Goal: Task Accomplishment & Management: Manage account settings

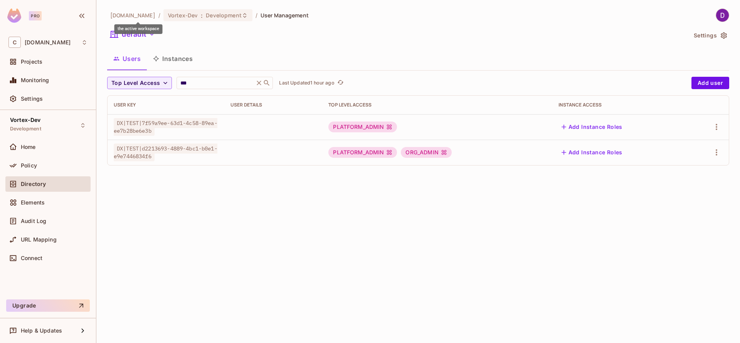
click at [149, 16] on span "[DOMAIN_NAME]" at bounding box center [132, 15] width 45 height 7
click at [41, 62] on span "Projects" at bounding box center [32, 62] width 22 height 6
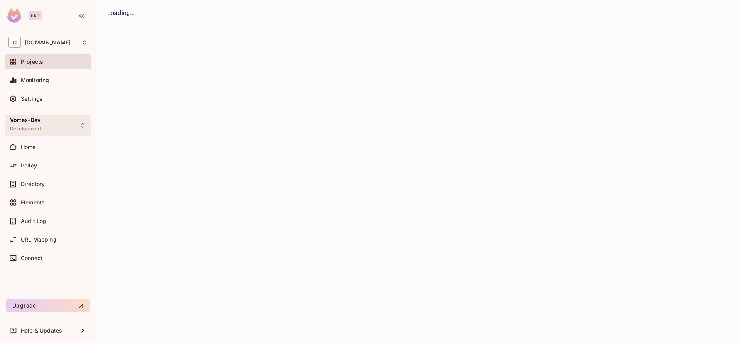
click at [38, 123] on div "Vortex-Dev Development" at bounding box center [25, 125] width 31 height 17
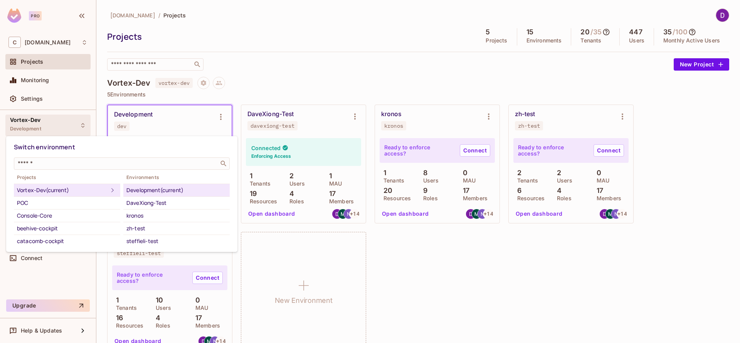
click at [360, 115] on div at bounding box center [370, 171] width 740 height 343
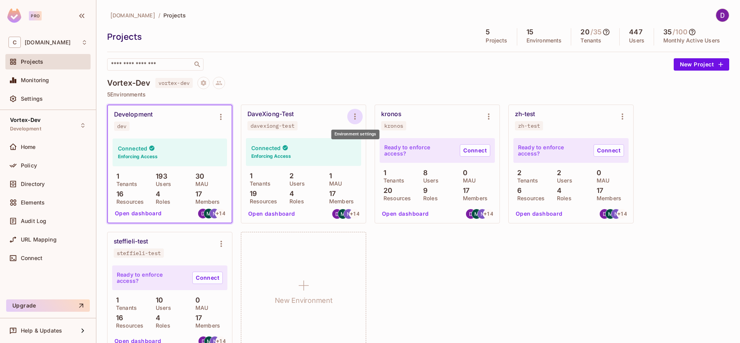
click at [356, 114] on icon "Environment settings" at bounding box center [354, 116] width 9 height 9
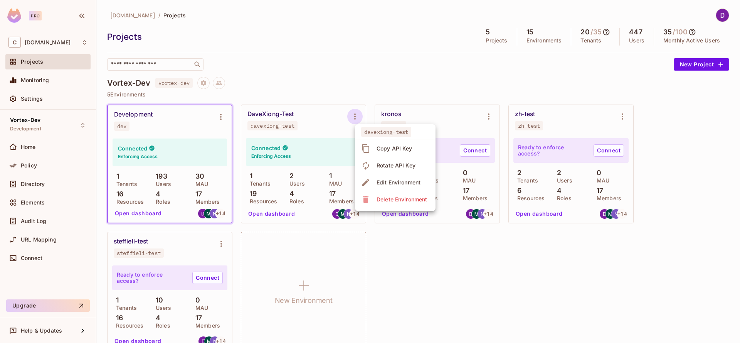
click at [397, 151] on div "Copy API Key" at bounding box center [394, 148] width 36 height 8
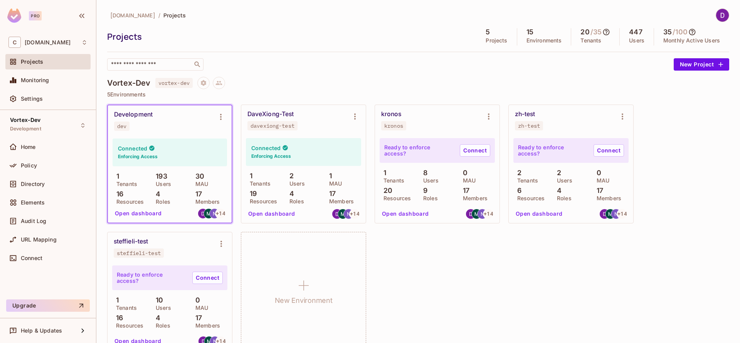
click at [327, 138] on div "Connected Enforcing Access 1 Tenants 2 Users 1 MAU 19 Resources 4 Roles 17 Memb…" at bounding box center [303, 170] width 115 height 65
click at [336, 122] on div "DaveXiong-Test davexiong-test" at bounding box center [297, 120] width 100 height 20
click at [64, 128] on div "Vortex-Dev Development" at bounding box center [47, 124] width 85 height 21
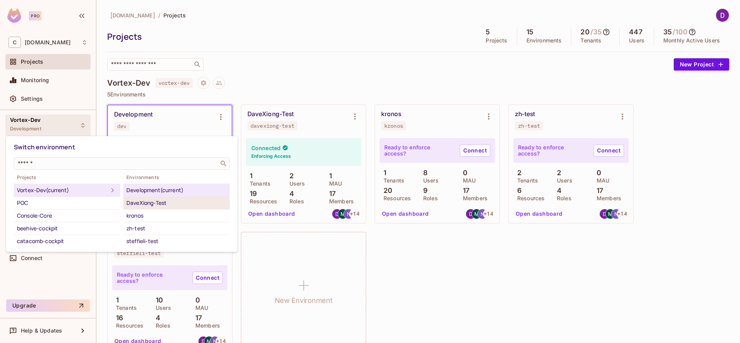
click at [153, 203] on div "DaveXiong-Test" at bounding box center [176, 202] width 100 height 9
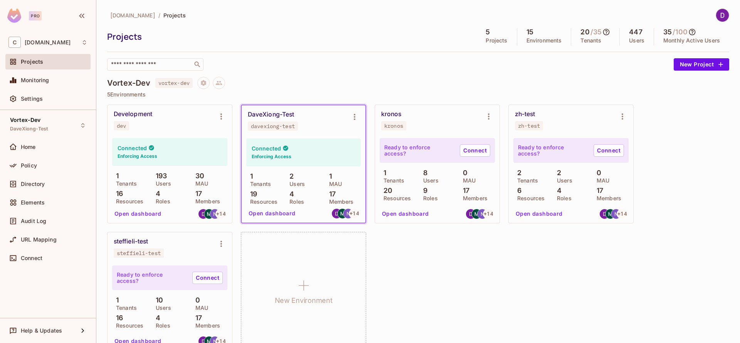
click at [37, 166] on div "Policy" at bounding box center [54, 165] width 67 height 6
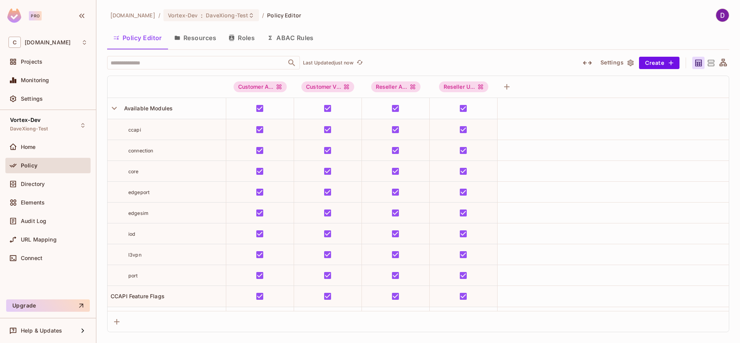
click at [200, 35] on button "Resources" at bounding box center [195, 37] width 54 height 19
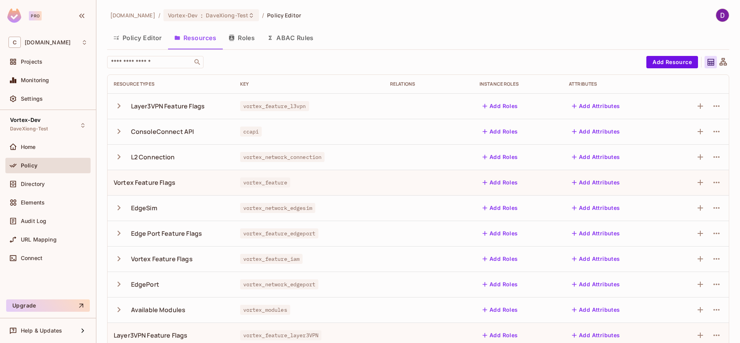
click at [251, 40] on button "Roles" at bounding box center [241, 37] width 39 height 19
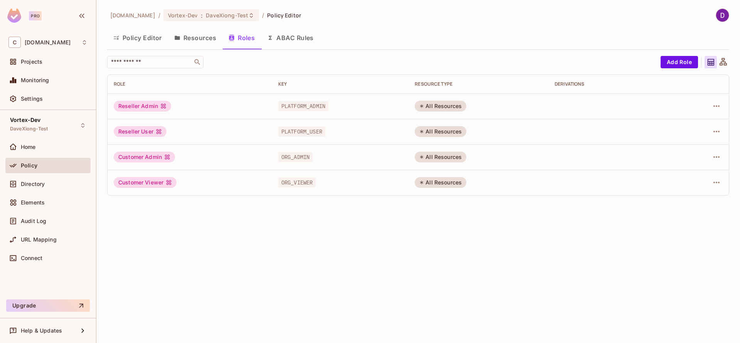
click at [200, 40] on button "Resources" at bounding box center [195, 37] width 54 height 19
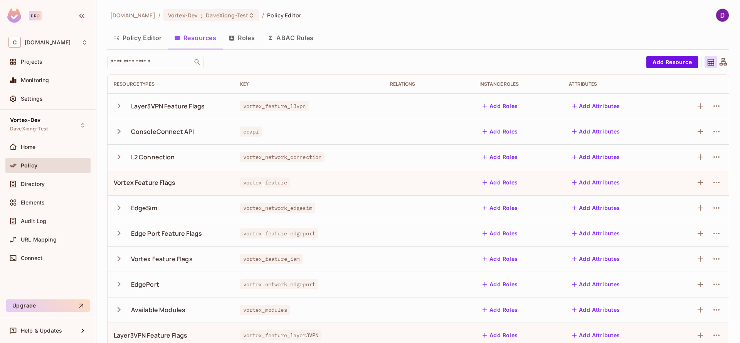
click at [240, 29] on button "Roles" at bounding box center [241, 37] width 39 height 19
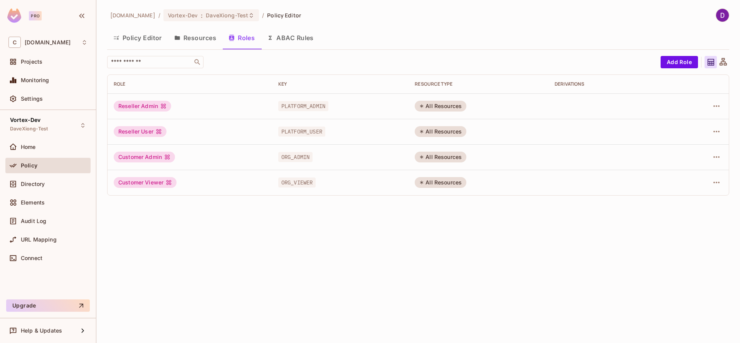
click at [241, 35] on button "Roles" at bounding box center [241, 37] width 39 height 19
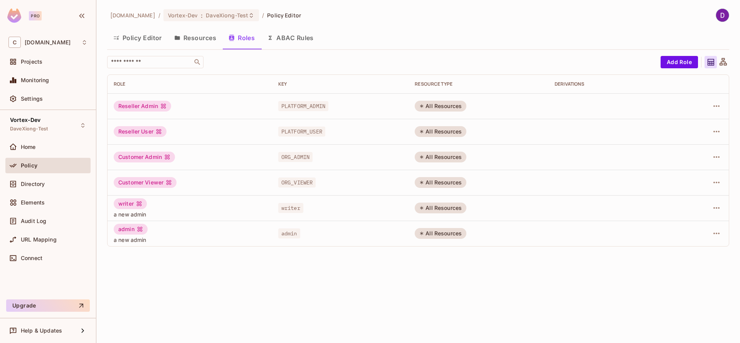
click at [200, 36] on button "Resources" at bounding box center [195, 37] width 54 height 19
